Goal: Find specific page/section: Find specific page/section

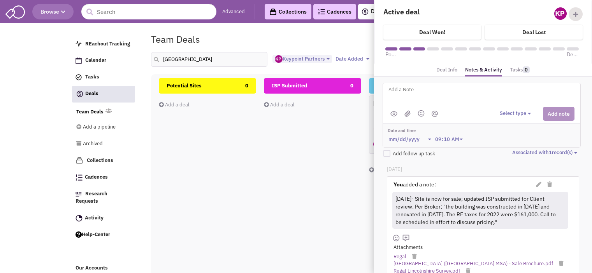
select select "1896"
select select
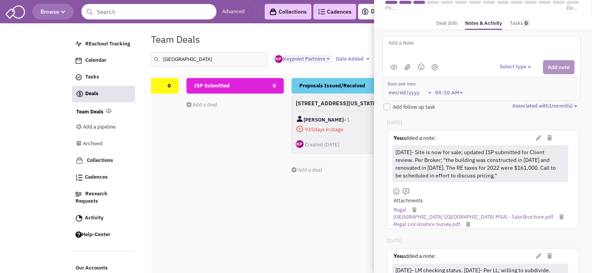
click at [302, 44] on div "Team Deals Pipeline Owner: Keypoint Partners" at bounding box center [336, 39] width 380 height 18
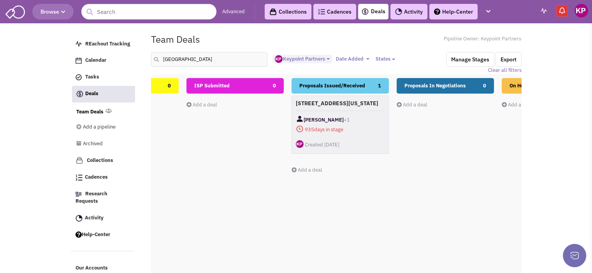
click at [408, 10] on link "Activity" at bounding box center [408, 12] width 37 height 16
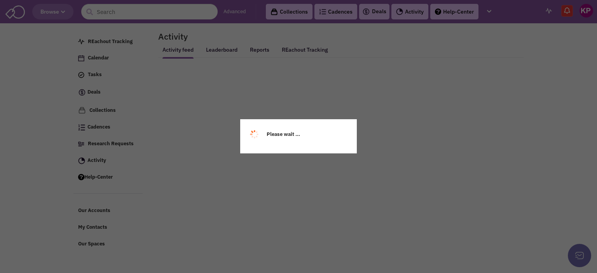
select select
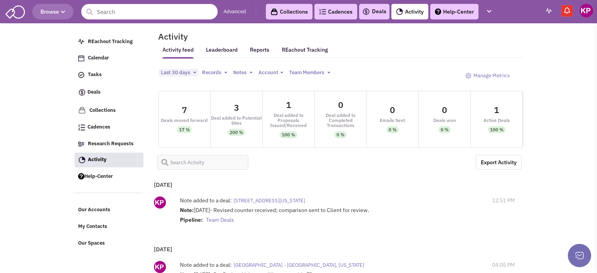
select select
